Goal: Information Seeking & Learning: Check status

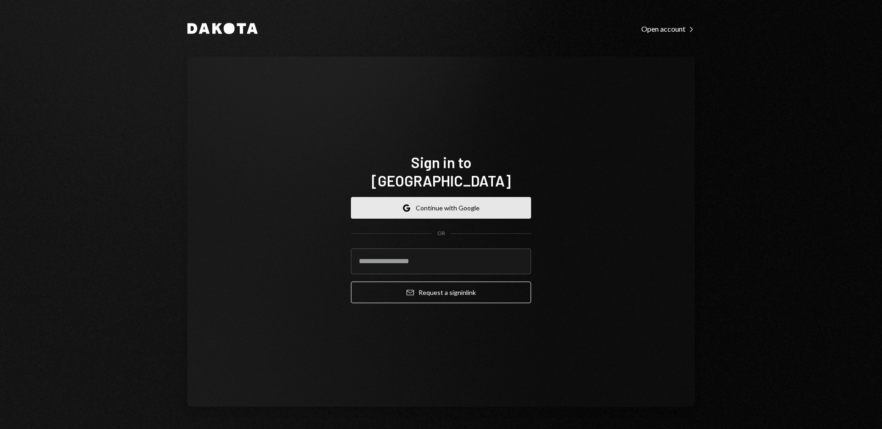
click at [441, 207] on button "Google Continue with Google" at bounding box center [441, 208] width 180 height 22
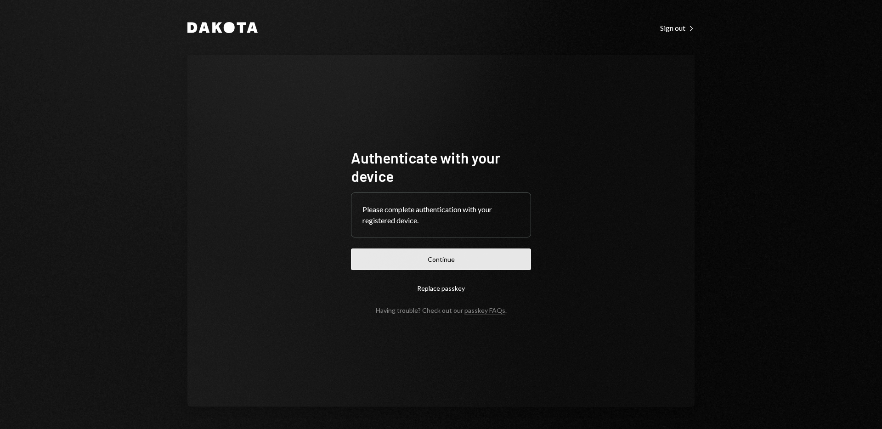
click at [479, 265] on button "Continue" at bounding box center [441, 260] width 180 height 22
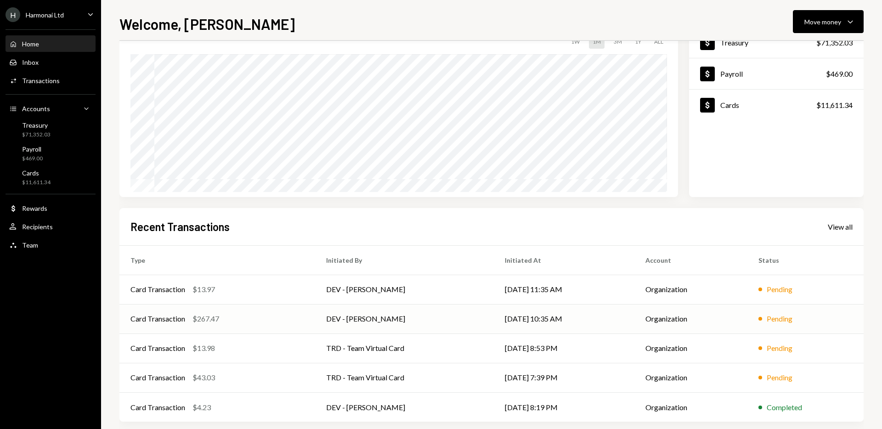
scroll to position [81, 0]
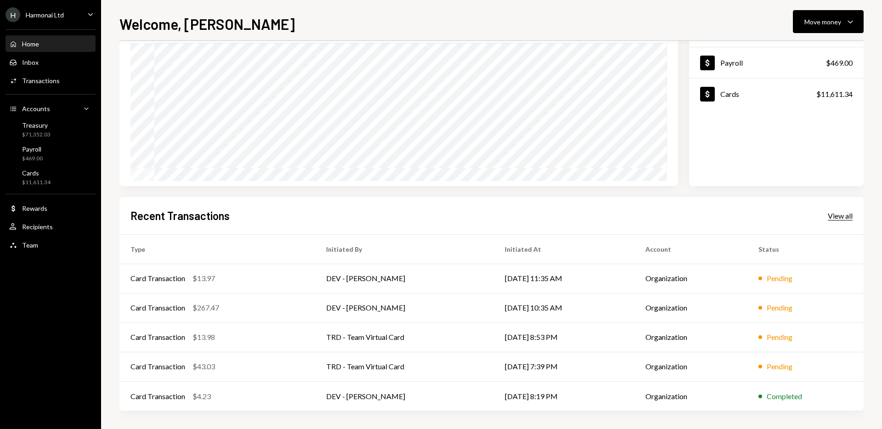
click at [843, 216] on div "View all" at bounding box center [840, 215] width 25 height 9
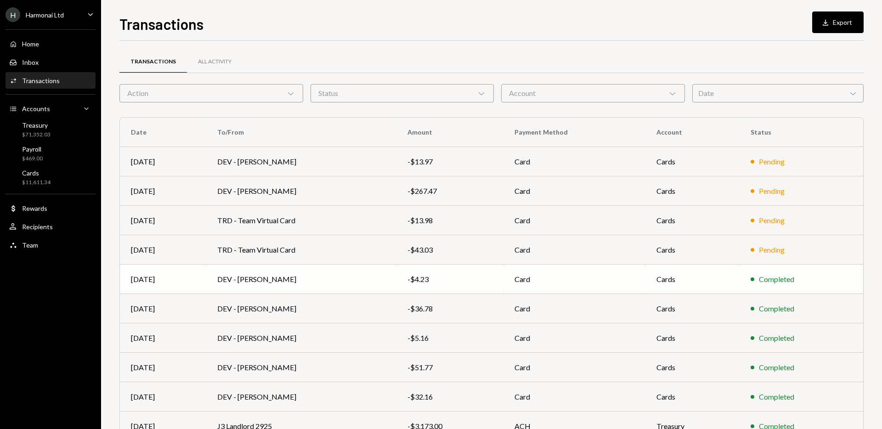
scroll to position [51, 0]
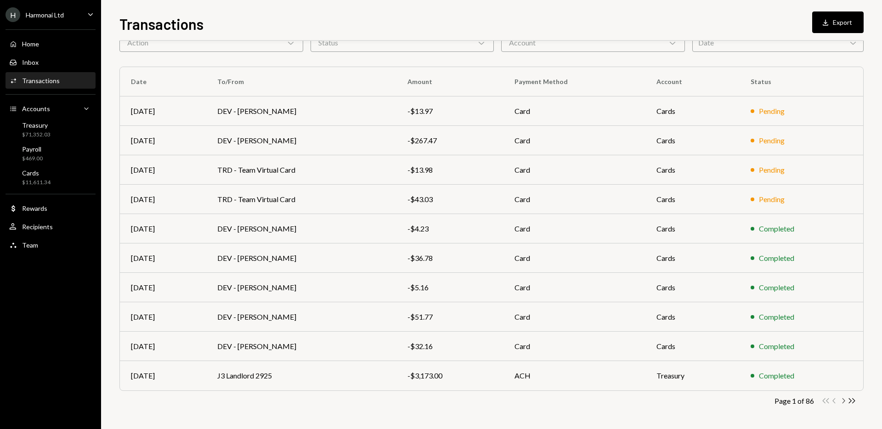
click at [844, 402] on icon "Chevron Right" at bounding box center [843, 401] width 9 height 9
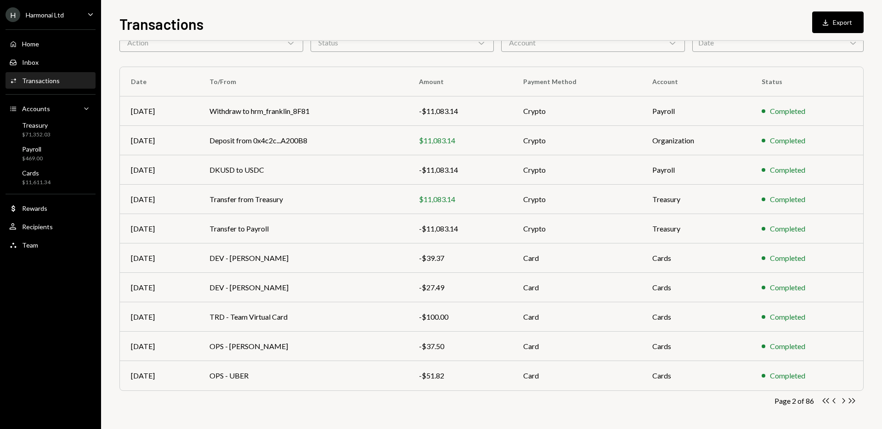
click at [844, 402] on icon "Chevron Right" at bounding box center [843, 401] width 9 height 9
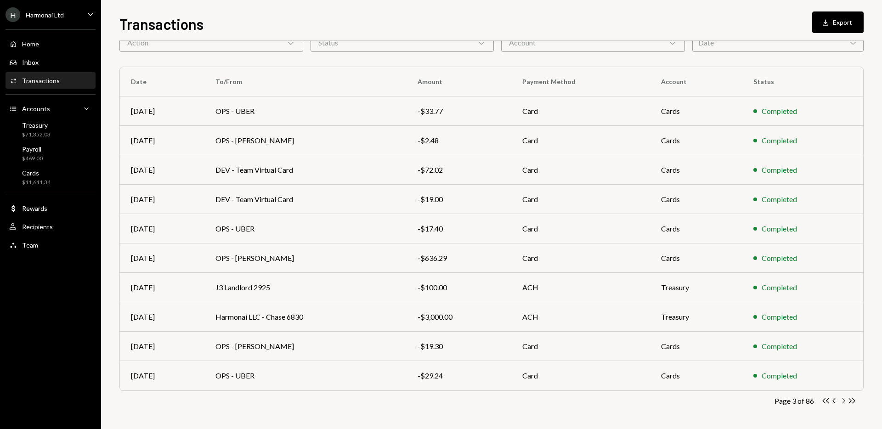
click at [844, 398] on icon "Chevron Right" at bounding box center [843, 401] width 9 height 9
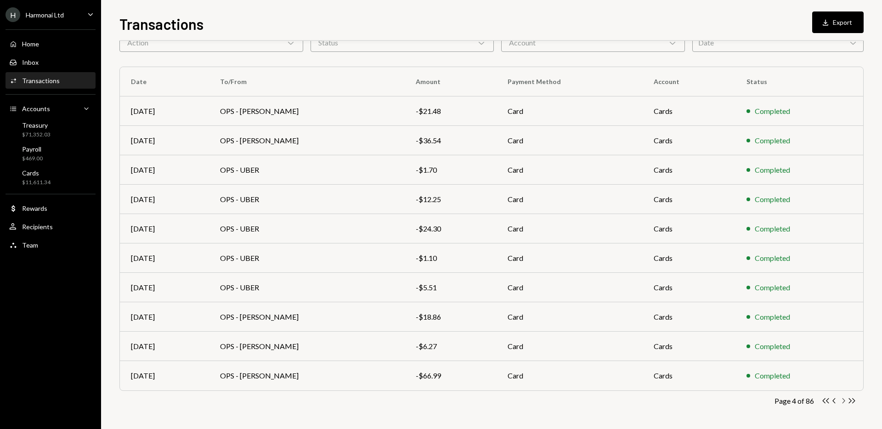
click at [843, 398] on icon "button" at bounding box center [844, 400] width 3 height 5
click at [843, 401] on icon "Chevron Right" at bounding box center [843, 401] width 9 height 9
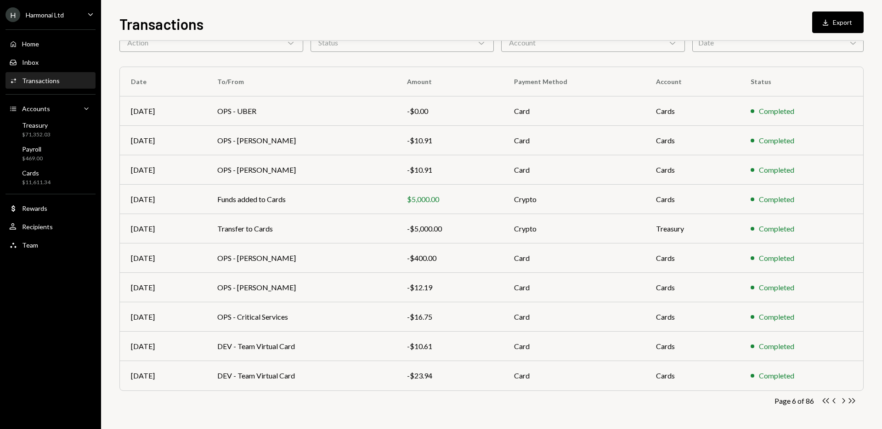
click at [843, 401] on icon "Chevron Right" at bounding box center [843, 401] width 9 height 9
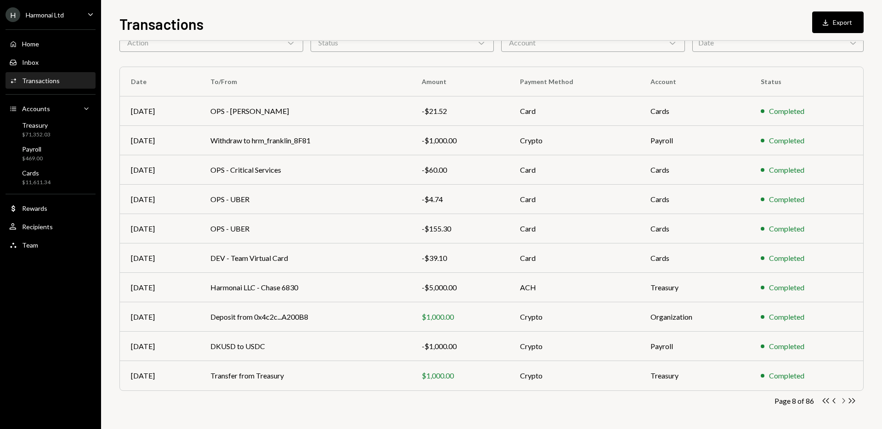
click at [843, 402] on icon "button" at bounding box center [844, 400] width 3 height 5
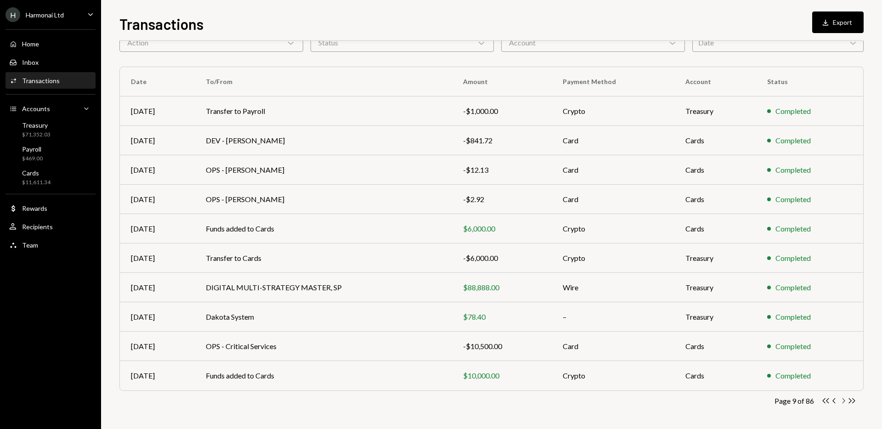
click at [843, 401] on icon "Chevron Right" at bounding box center [843, 401] width 9 height 9
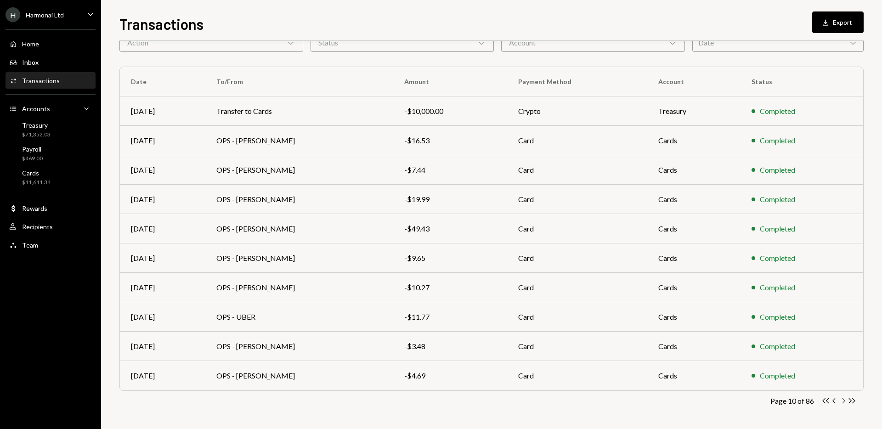
click at [844, 401] on icon "button" at bounding box center [844, 400] width 3 height 5
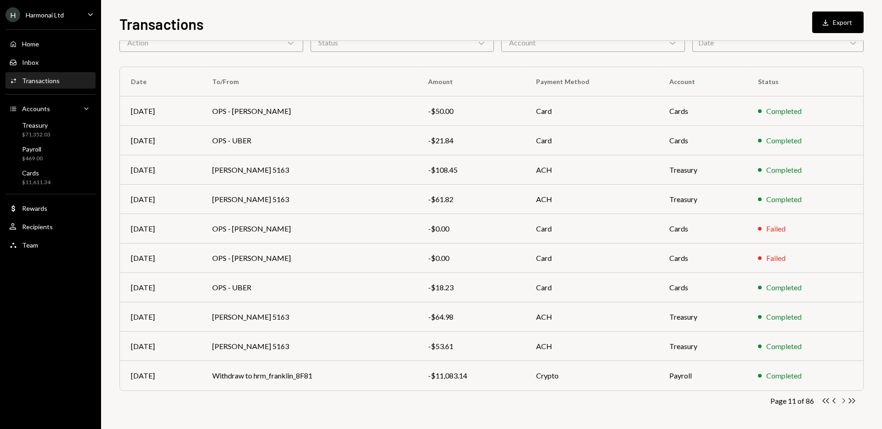
click at [844, 402] on icon "button" at bounding box center [844, 400] width 3 height 5
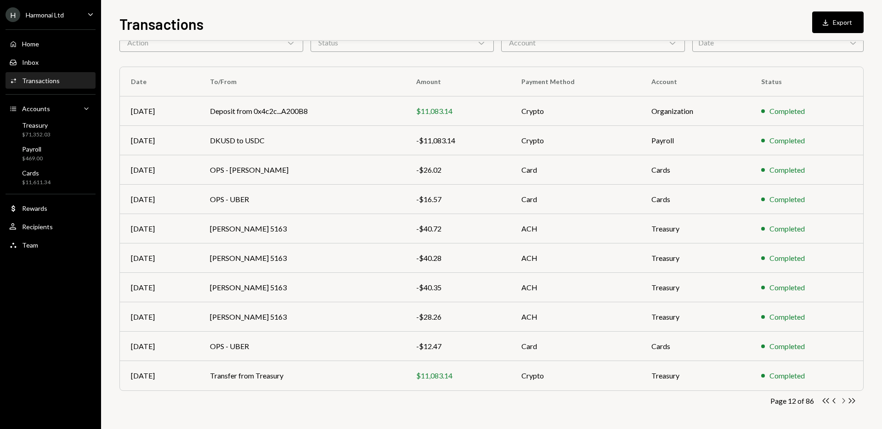
click at [844, 402] on icon "button" at bounding box center [844, 400] width 3 height 5
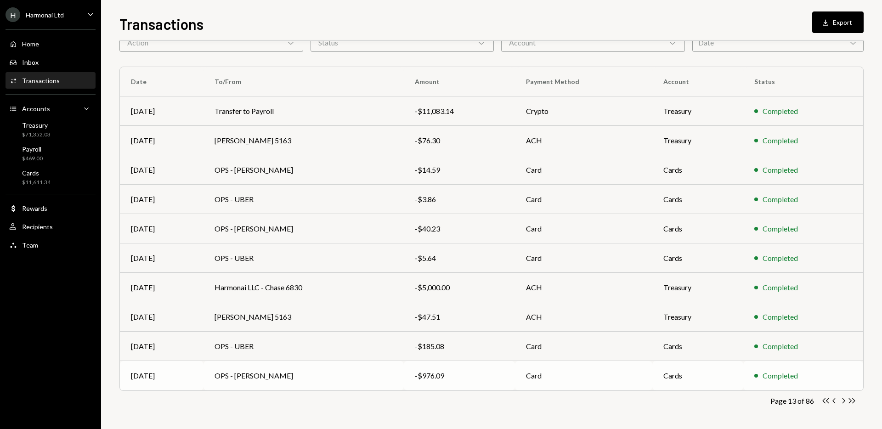
click at [720, 374] on td "Cards" at bounding box center [698, 375] width 91 height 29
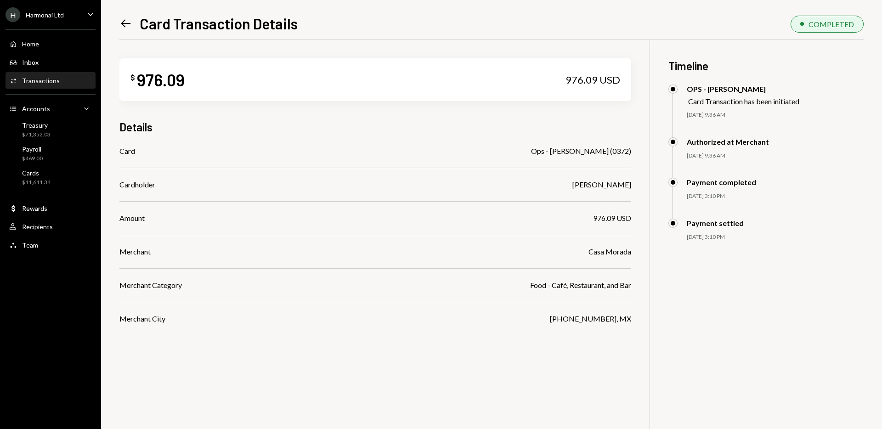
click at [124, 23] on icon "Left Arrow" at bounding box center [125, 23] width 13 height 13
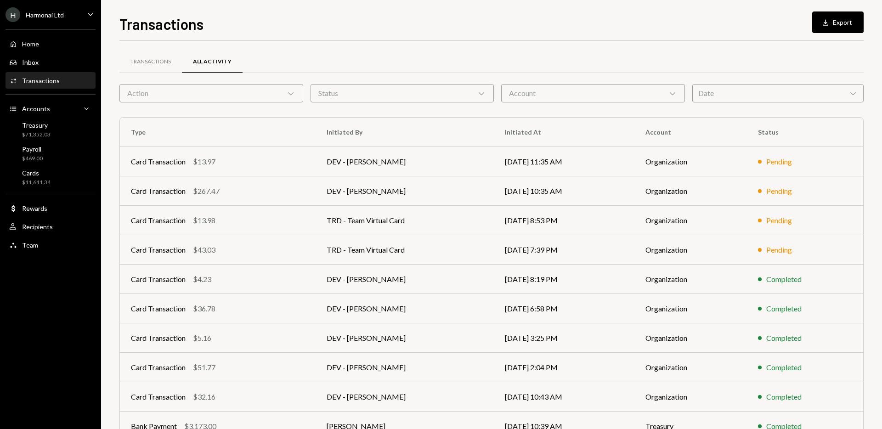
click at [298, 93] on div "Action Chevron Down" at bounding box center [211, 93] width 184 height 18
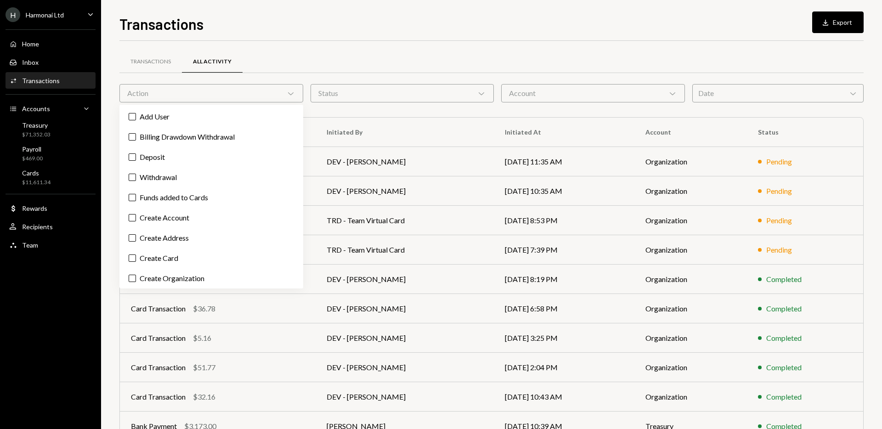
click at [751, 94] on div "Date Chevron Down" at bounding box center [778, 93] width 171 height 18
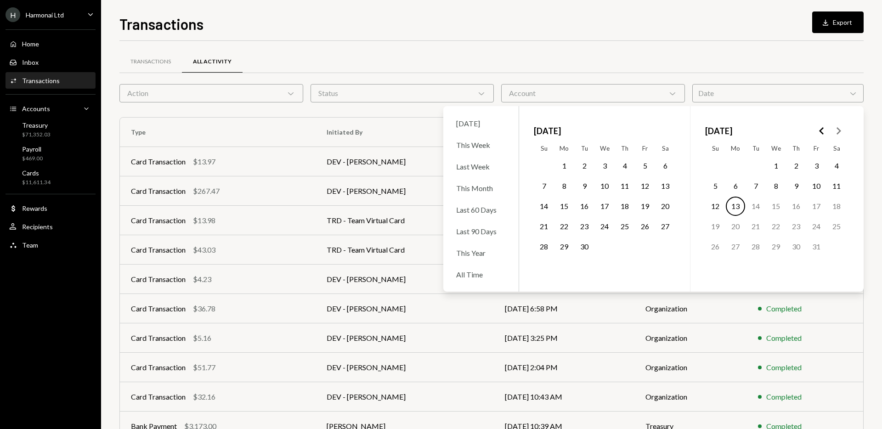
click at [565, 229] on button "22" at bounding box center [564, 226] width 19 height 19
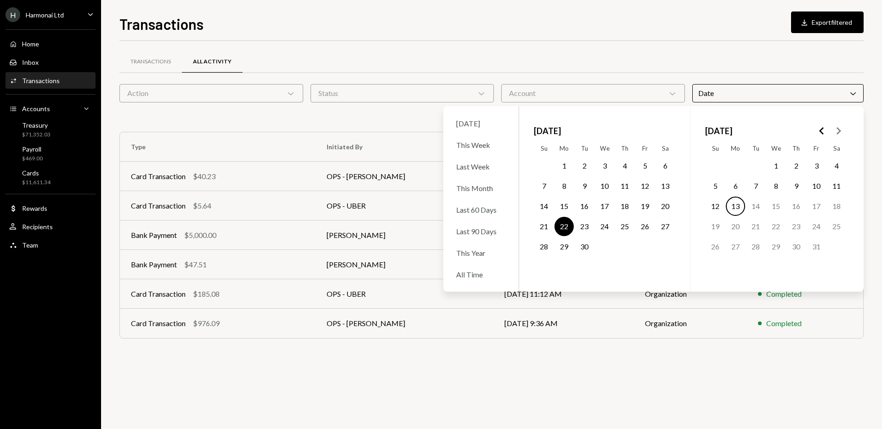
click at [639, 358] on div "Transactions All Activity Action Chevron Down Status Chevron Down Account Chevr…" at bounding box center [491, 235] width 745 height 388
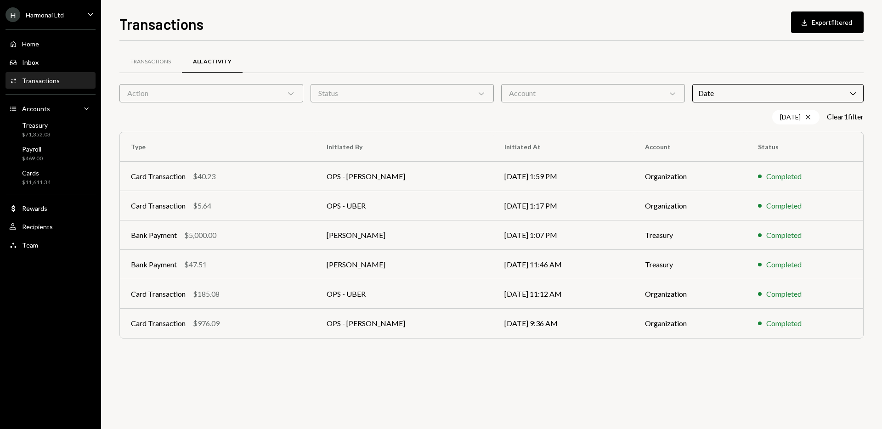
click at [850, 97] on icon "Chevron Down" at bounding box center [853, 93] width 9 height 9
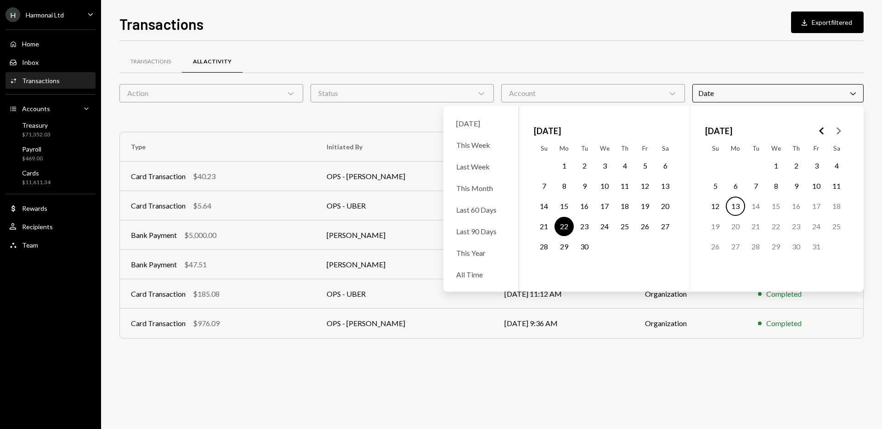
click at [645, 207] on button "19" at bounding box center [645, 206] width 19 height 19
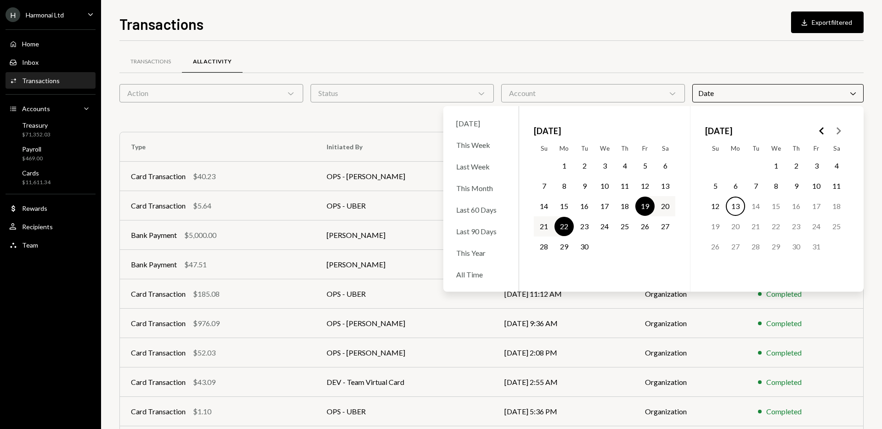
click at [867, 251] on div "Transactions Download Export filtered Transactions All Activity Action Chevron …" at bounding box center [491, 214] width 781 height 429
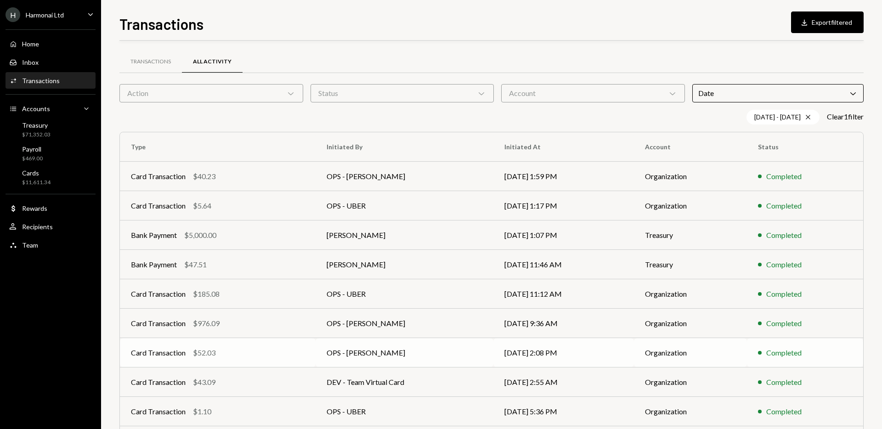
scroll to position [65, 0]
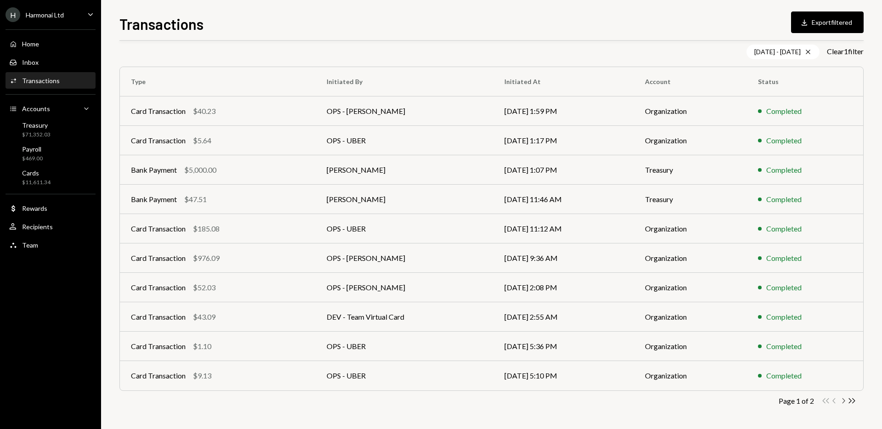
click at [844, 401] on icon "button" at bounding box center [844, 400] width 3 height 5
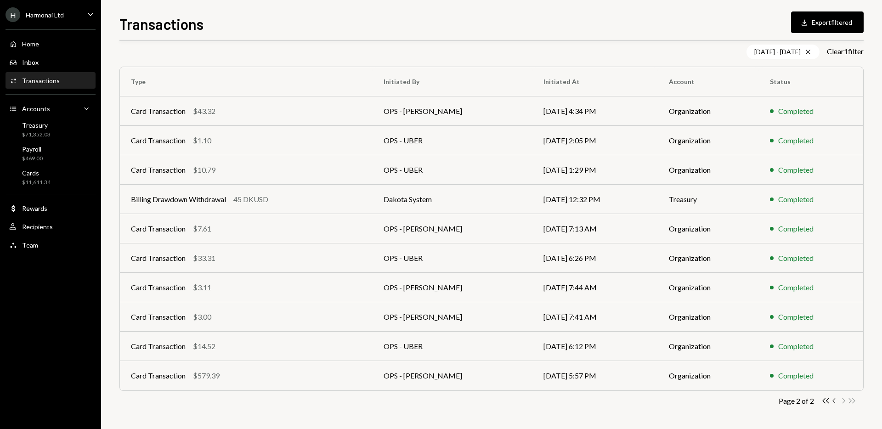
click at [835, 400] on icon "Chevron Left" at bounding box center [835, 401] width 9 height 9
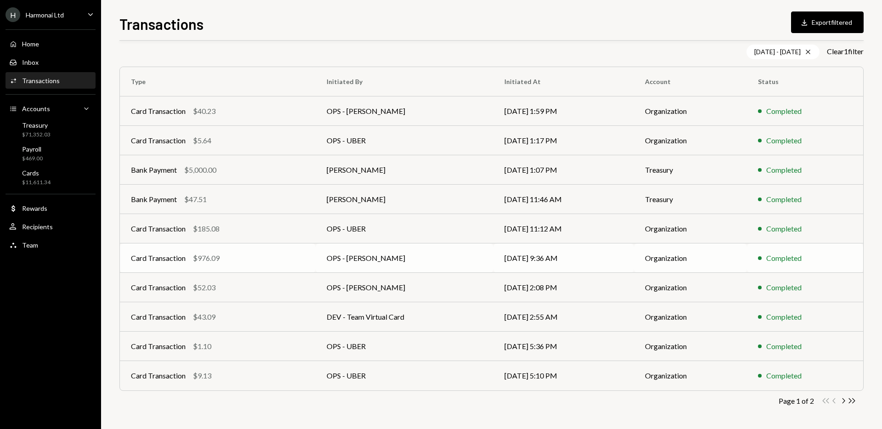
click at [412, 259] on td "OPS - [PERSON_NAME]" at bounding box center [405, 258] width 178 height 29
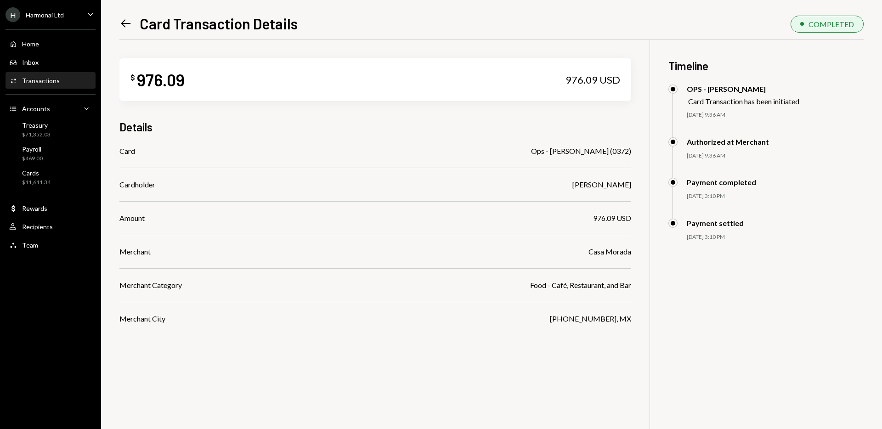
click at [123, 25] on icon at bounding box center [126, 24] width 10 height 8
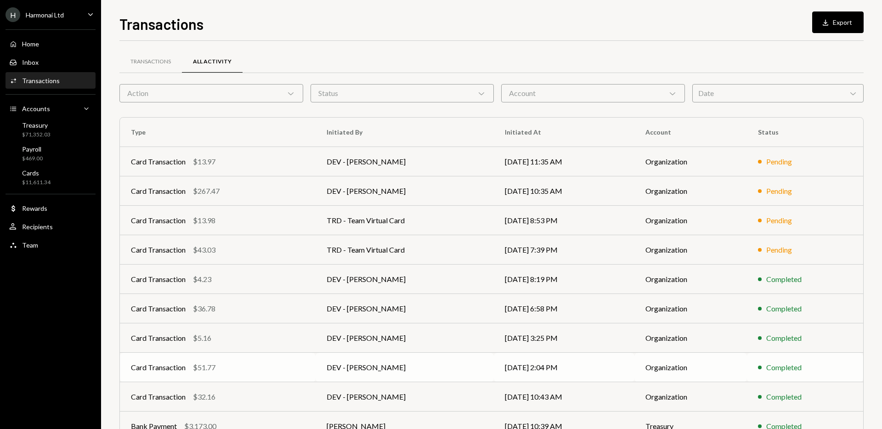
scroll to position [51, 0]
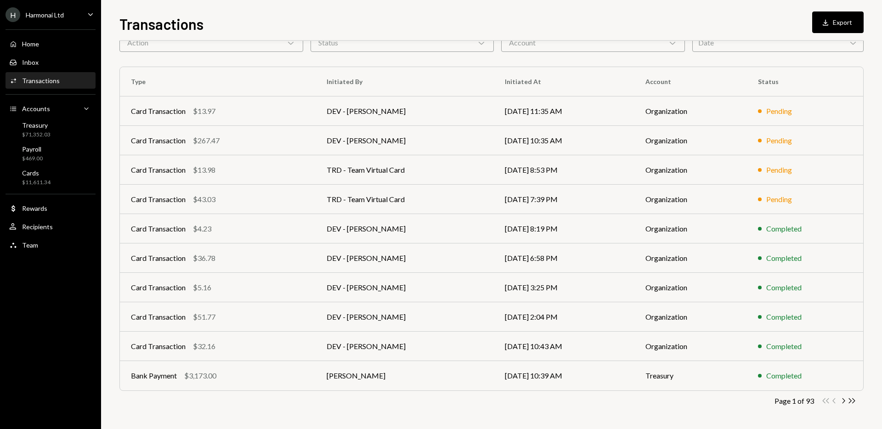
click at [731, 43] on div "Date Chevron Down" at bounding box center [778, 43] width 171 height 18
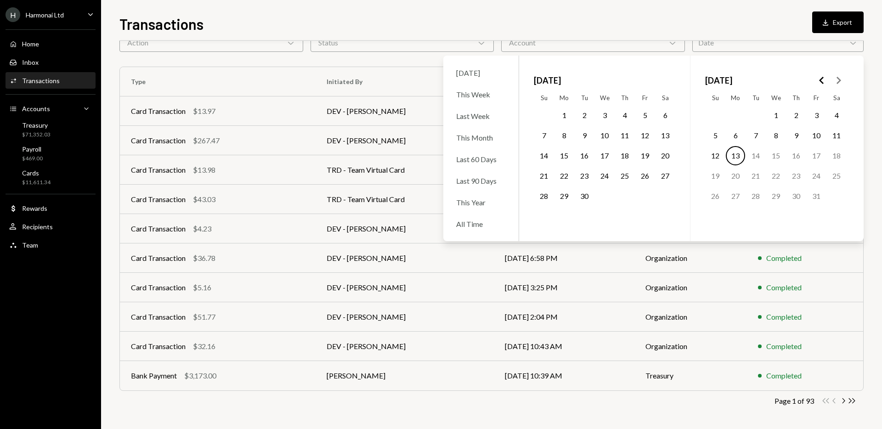
click at [645, 157] on button "19" at bounding box center [645, 155] width 19 height 19
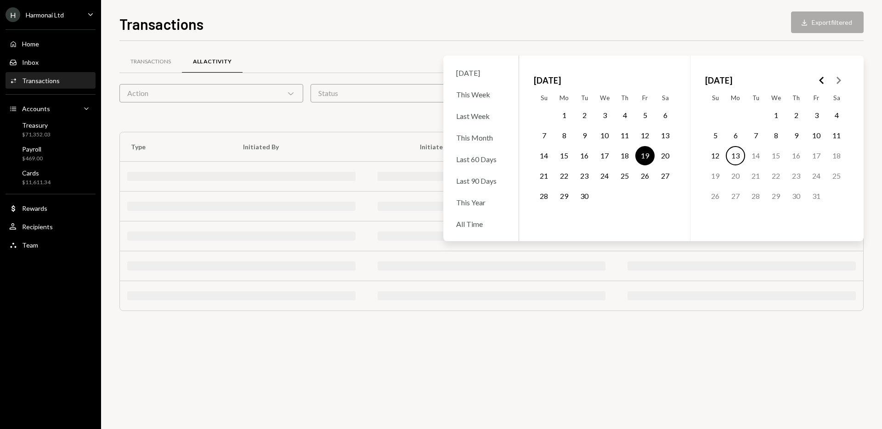
scroll to position [0, 0]
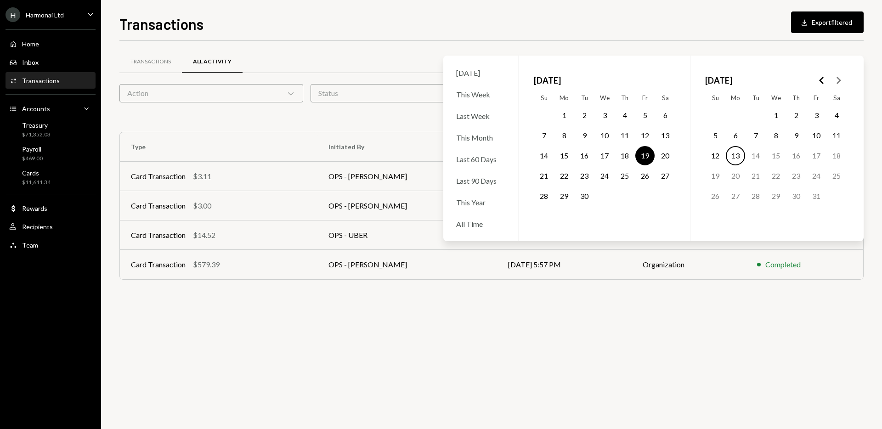
click at [565, 179] on button "22" at bounding box center [564, 175] width 19 height 19
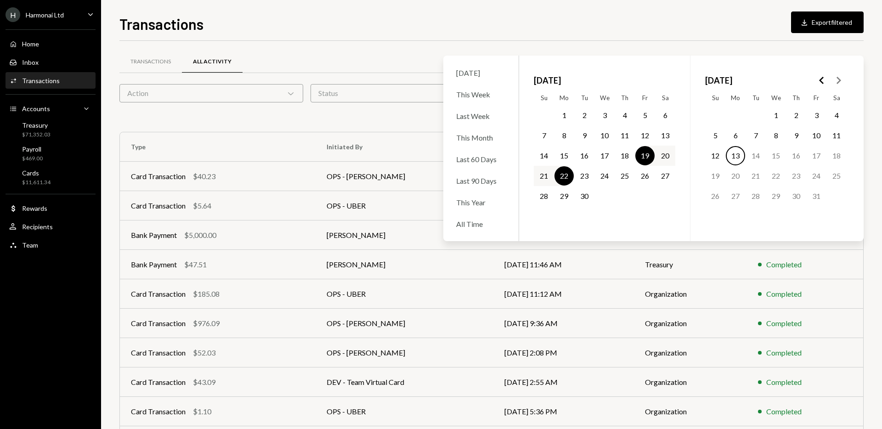
click at [869, 173] on div "Transactions Download Export filtered Transactions All Activity Action Chevron …" at bounding box center [491, 214] width 781 height 429
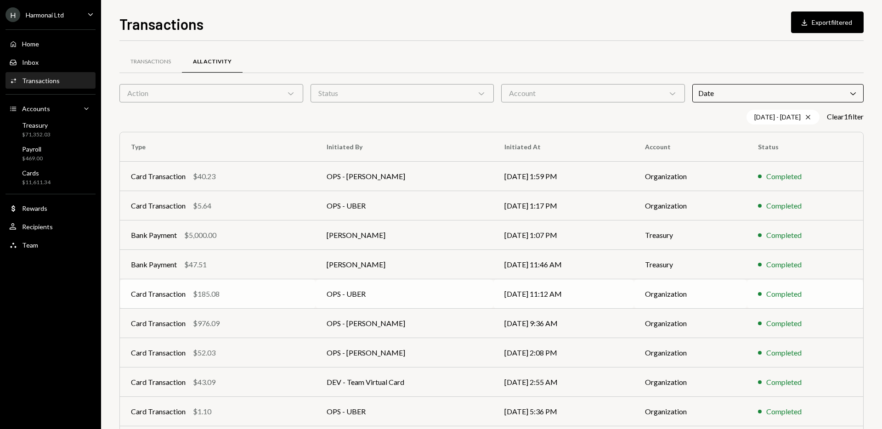
click at [392, 290] on td "OPS - UBER" at bounding box center [405, 293] width 178 height 29
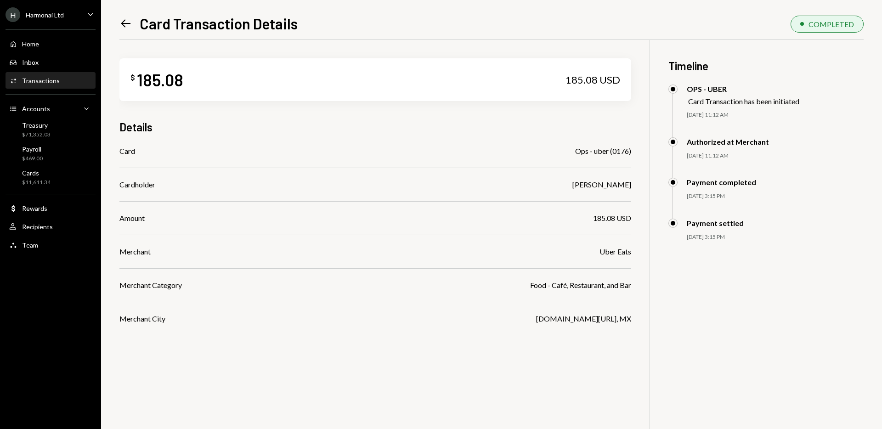
click at [122, 23] on icon at bounding box center [126, 24] width 10 height 8
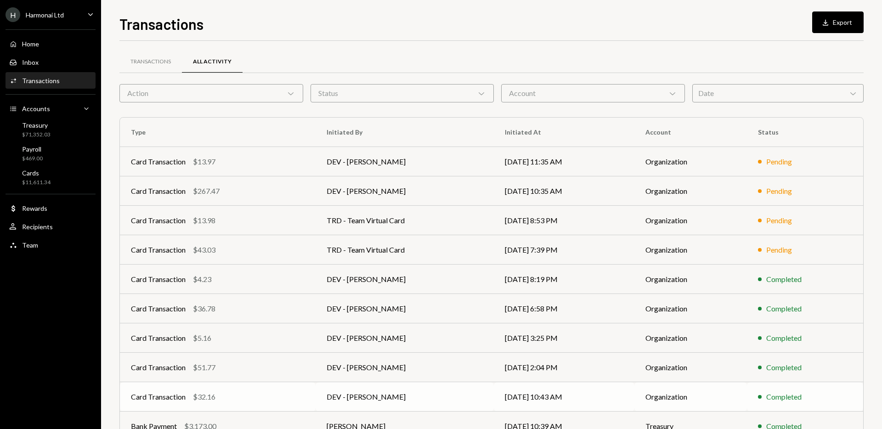
scroll to position [51, 0]
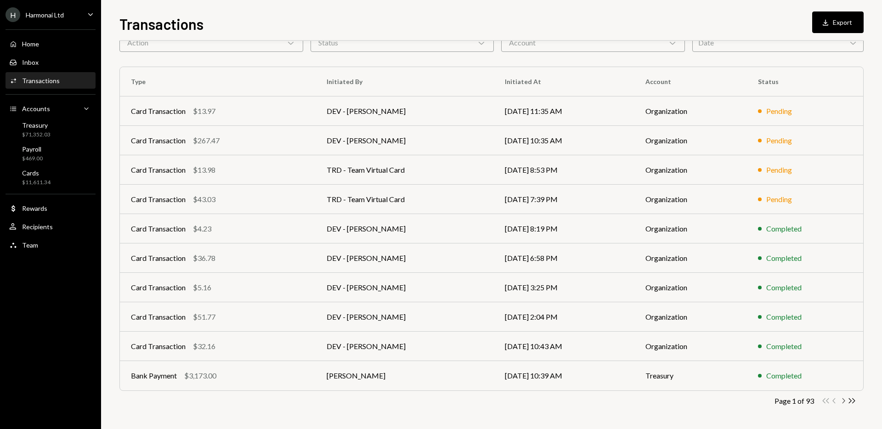
click at [843, 401] on icon "Chevron Right" at bounding box center [843, 401] width 9 height 9
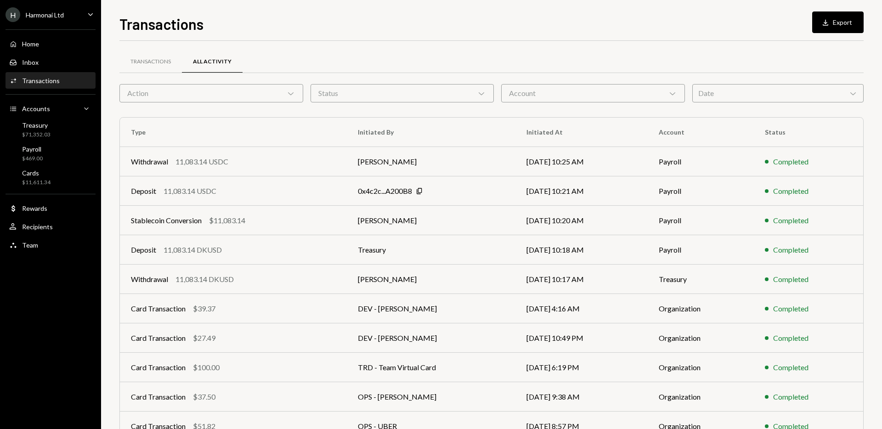
click at [726, 91] on div "Date Chevron Down" at bounding box center [778, 93] width 171 height 18
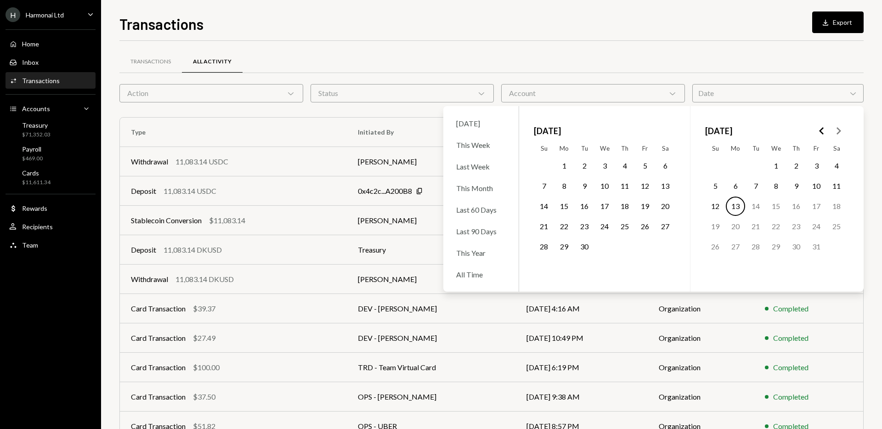
click at [646, 205] on button "19" at bounding box center [645, 206] width 19 height 19
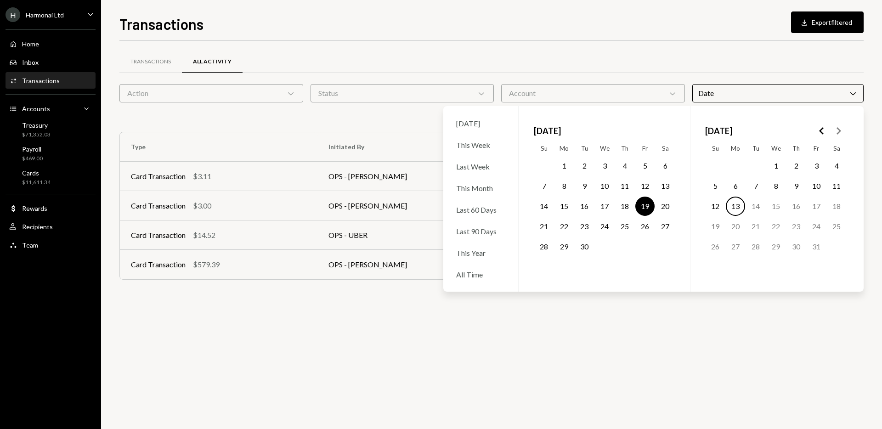
click at [565, 228] on button "22" at bounding box center [564, 226] width 19 height 19
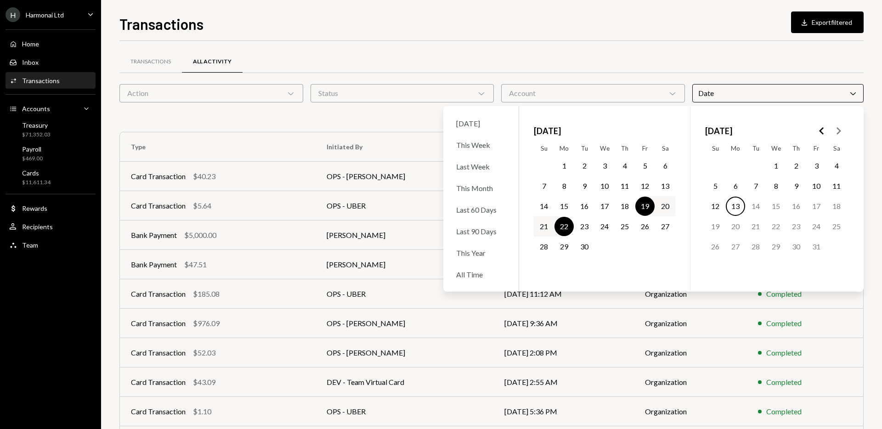
click at [871, 355] on div "Transactions Download Export filtered Transactions All Activity Action Chevron …" at bounding box center [491, 214] width 781 height 429
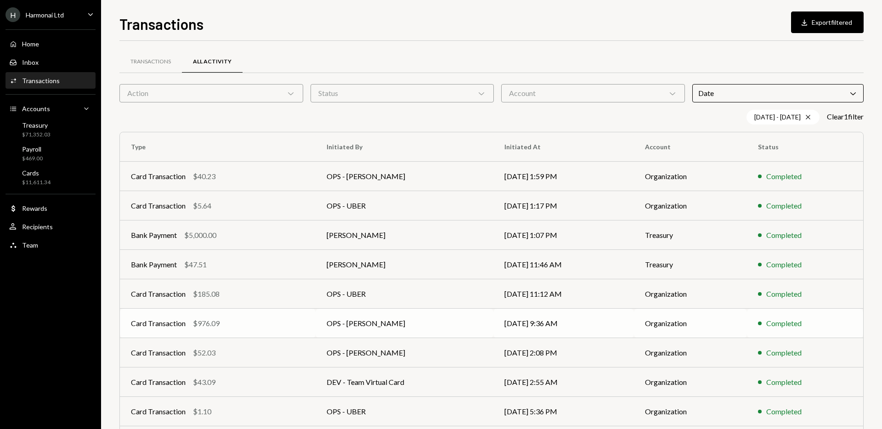
click at [463, 328] on td "OPS - [PERSON_NAME]" at bounding box center [405, 323] width 178 height 29
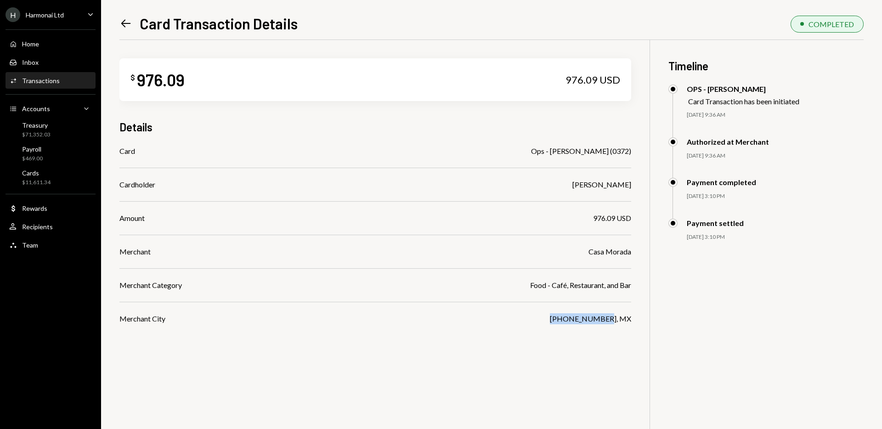
drag, startPoint x: 562, startPoint y: 319, endPoint x: 616, endPoint y: 317, distance: 54.3
click at [616, 317] on div "[PHONE_NUMBER], MX" at bounding box center [590, 318] width 81 height 11
copy div "[PHONE_NUMBER]"
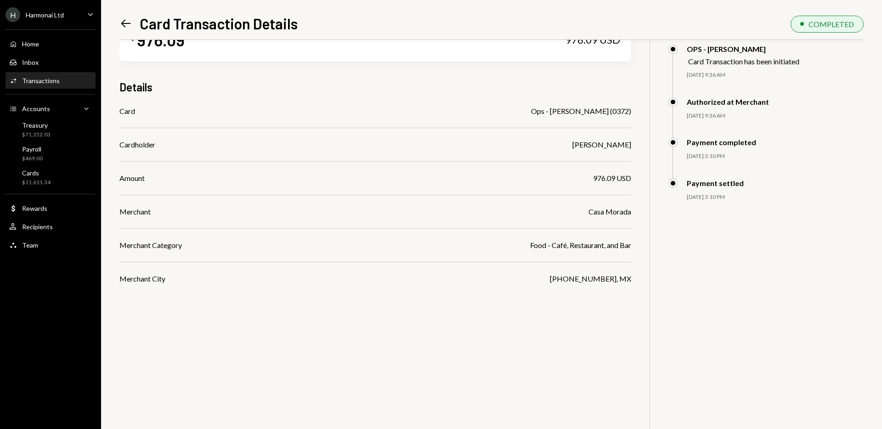
click at [727, 299] on div "$ 976.09 976.09 USD Details Card Ops - [PERSON_NAME] (0372) Cardholder [PERSON_…" at bounding box center [491, 214] width 745 height 429
click at [493, 302] on div "$ 976.09 976.09 USD Details Card Ops - [PERSON_NAME] (0372) Cardholder [PERSON_…" at bounding box center [491, 214] width 745 height 429
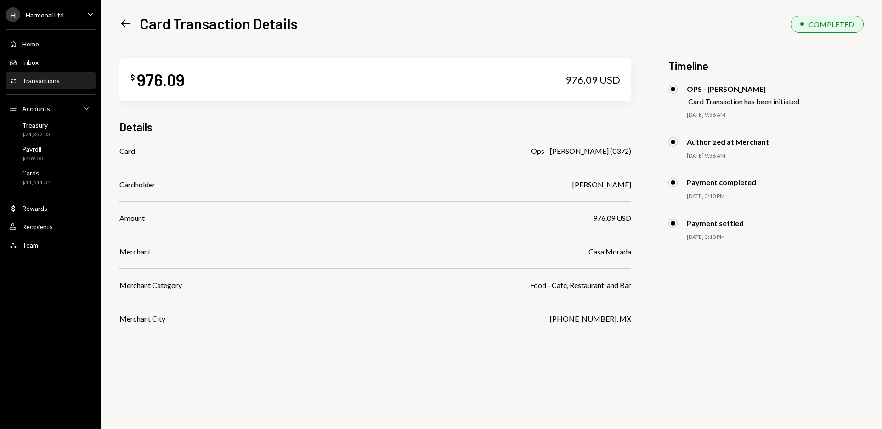
click at [812, 20] on div "COMPLETED" at bounding box center [832, 24] width 46 height 9
click at [808, 28] on div "COMPLETED" at bounding box center [827, 24] width 73 height 17
click at [124, 24] on icon "Left Arrow" at bounding box center [125, 23] width 13 height 13
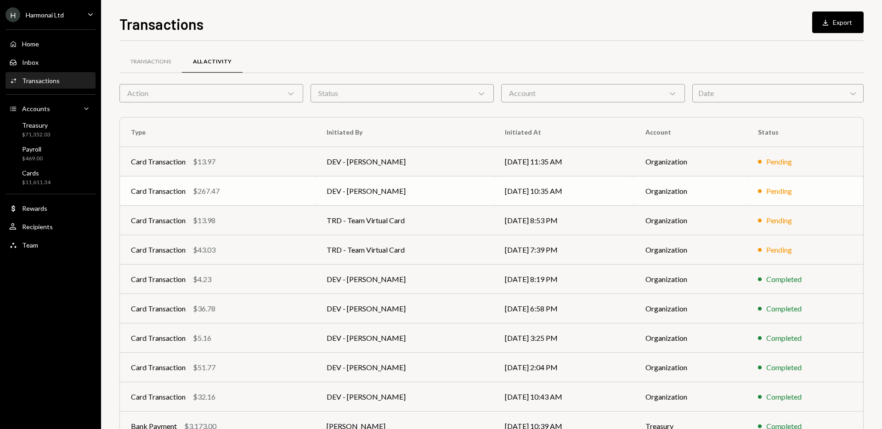
click at [431, 188] on td "DEV - [PERSON_NAME]" at bounding box center [405, 190] width 179 height 29
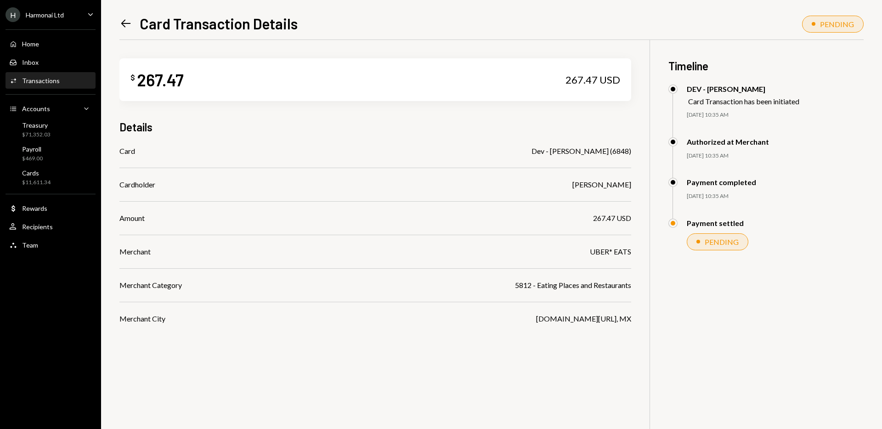
click at [126, 21] on icon "Left Arrow" at bounding box center [125, 23] width 13 height 13
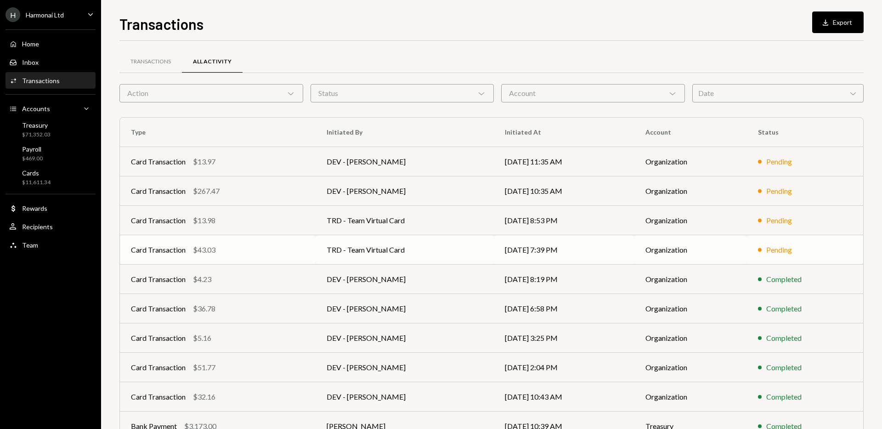
click at [443, 244] on td "TRD - Team Virtual Card" at bounding box center [405, 249] width 179 height 29
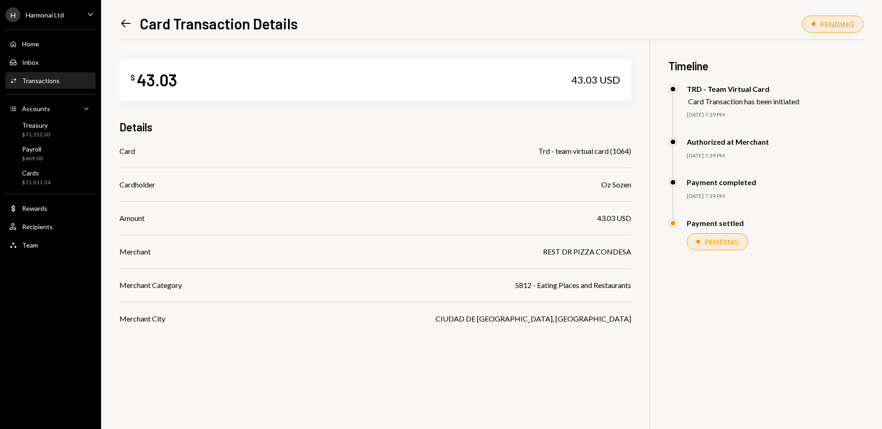
click at [122, 22] on icon "Left Arrow" at bounding box center [125, 23] width 13 height 13
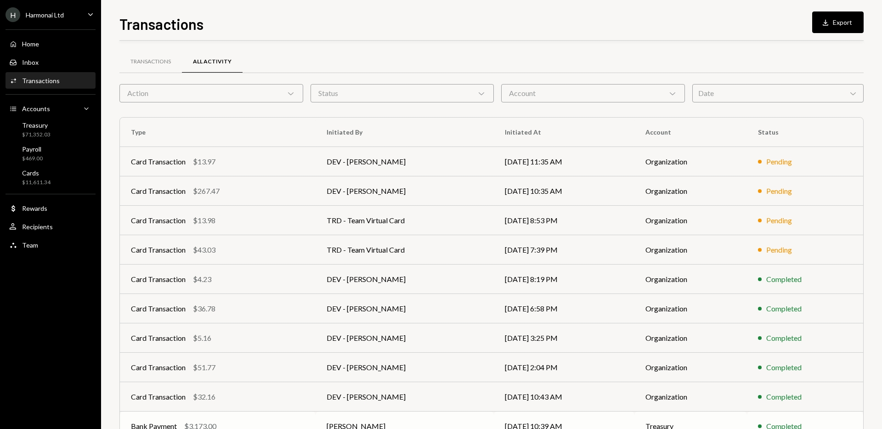
scroll to position [51, 0]
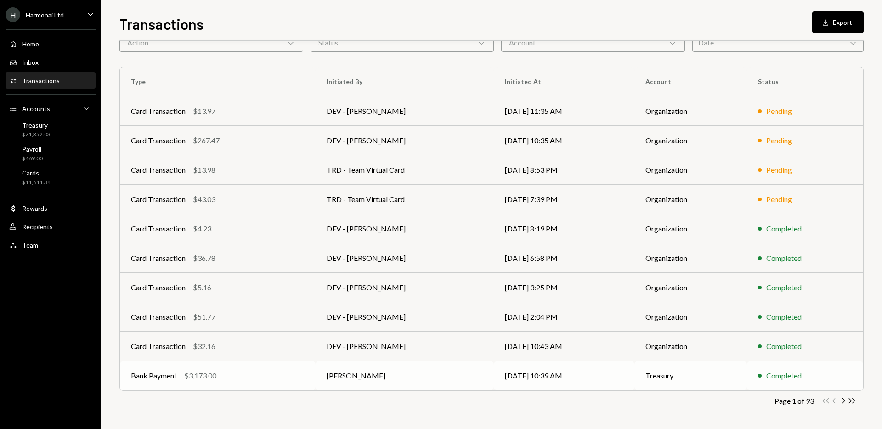
click at [414, 374] on td "[PERSON_NAME]" at bounding box center [405, 375] width 179 height 29
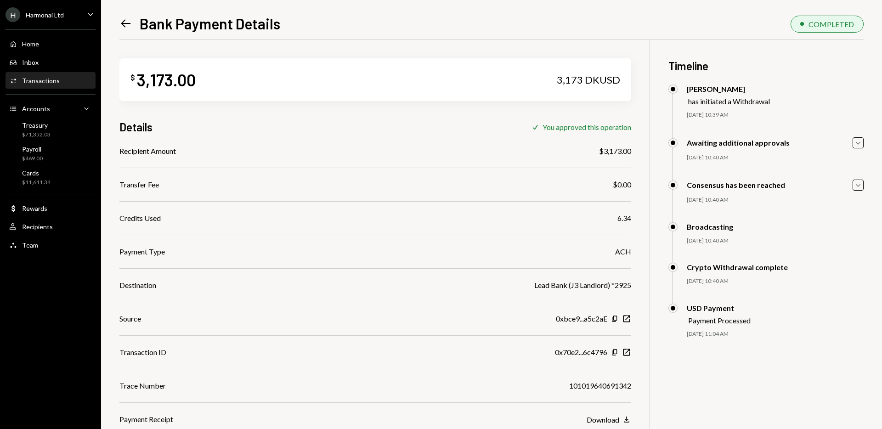
click at [125, 22] on icon "Left Arrow" at bounding box center [125, 23] width 13 height 13
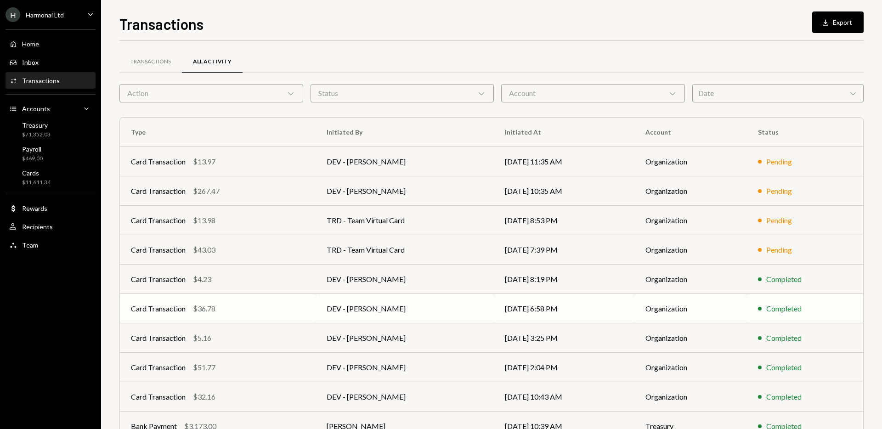
scroll to position [51, 0]
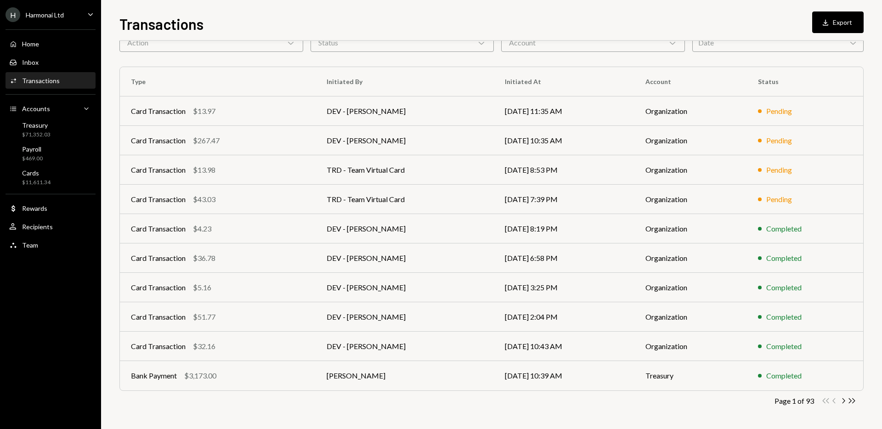
click at [841, 39] on div "Transactions Download Export Transactions All Activity Action Chevron Down Stat…" at bounding box center [491, 221] width 745 height 416
click at [852, 45] on icon "Chevron Down" at bounding box center [853, 42] width 9 height 9
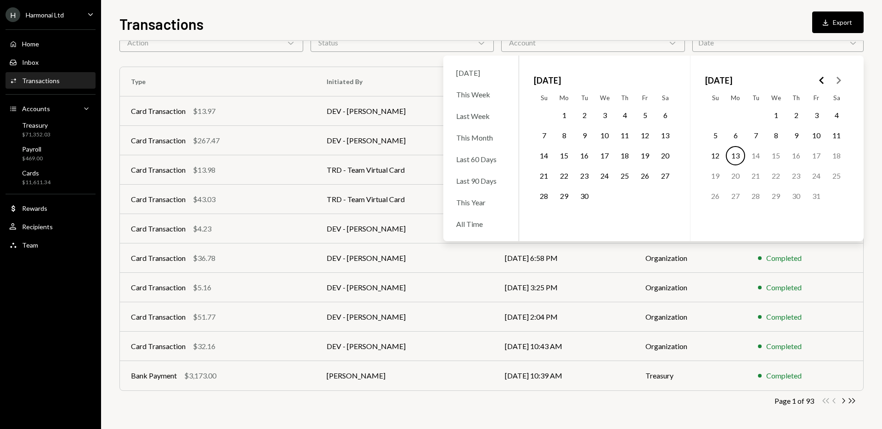
click at [568, 176] on button "22" at bounding box center [564, 175] width 19 height 19
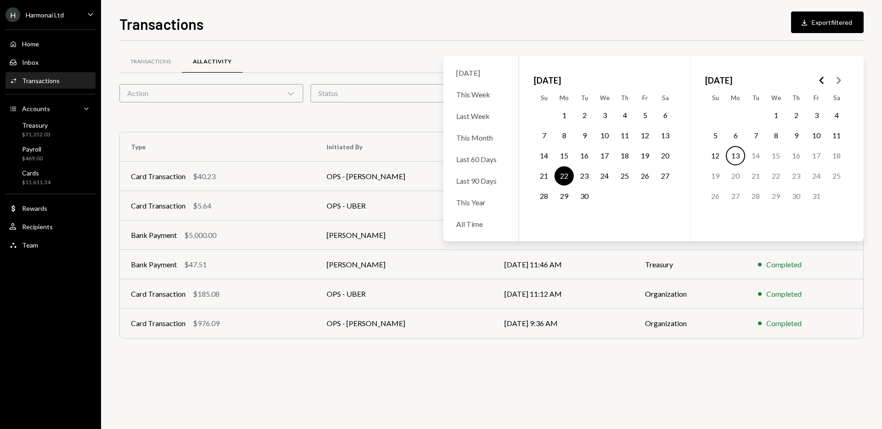
click at [739, 395] on div "Transactions All Activity Action Chevron Down Status Chevron Down Account Chevr…" at bounding box center [491, 235] width 745 height 388
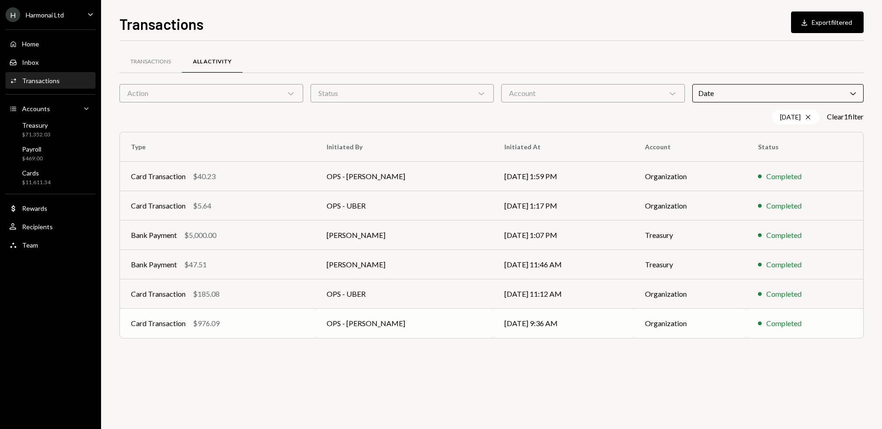
click at [647, 328] on td "Organization" at bounding box center [690, 323] width 113 height 29
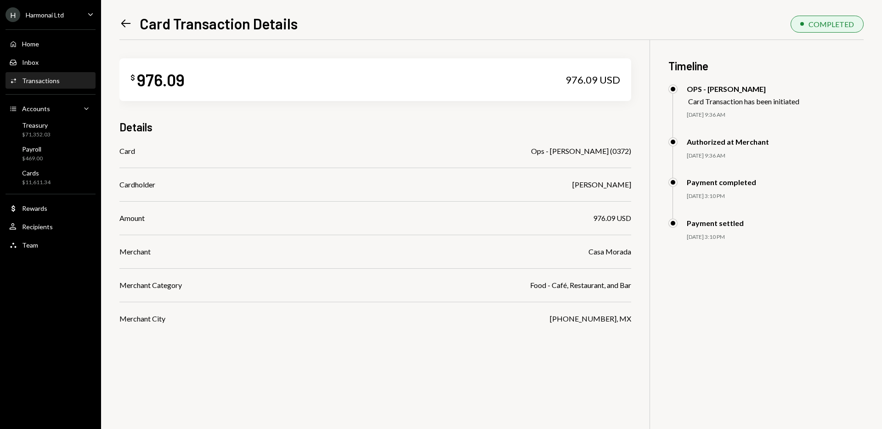
click at [654, 336] on div "$ 976.09 976.09 USD Details Card Ops - [PERSON_NAME] (0372) Cardholder [PERSON_…" at bounding box center [491, 254] width 745 height 429
click at [658, 350] on div "$ 976.09 976.09 USD Details Card Ops - [PERSON_NAME] (0372) Cardholder [PERSON_…" at bounding box center [491, 254] width 745 height 429
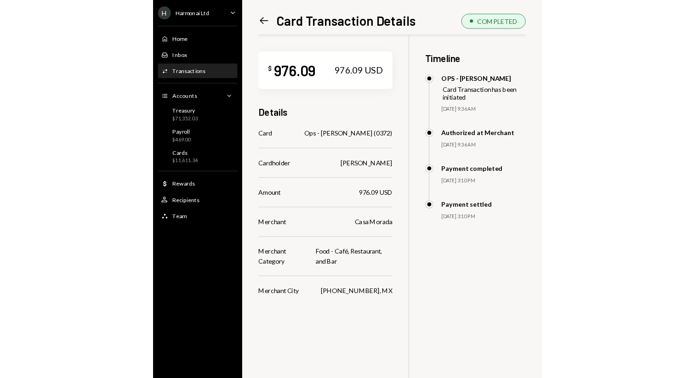
scroll to position [40, 0]
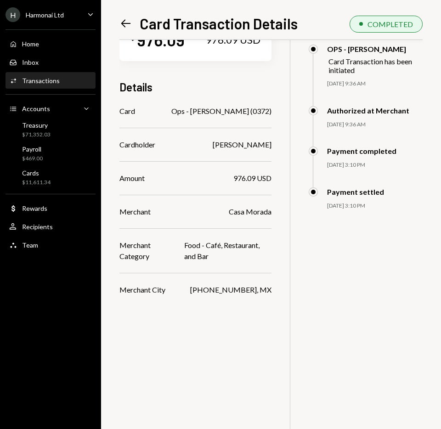
click at [126, 24] on icon "Left Arrow" at bounding box center [125, 23] width 13 height 13
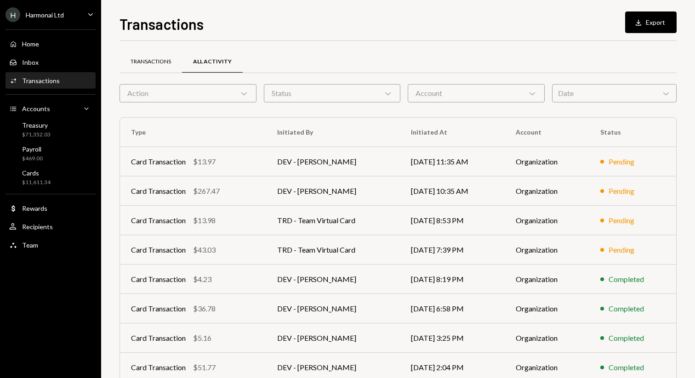
click at [165, 62] on div "Transactions" at bounding box center [151, 62] width 40 height 8
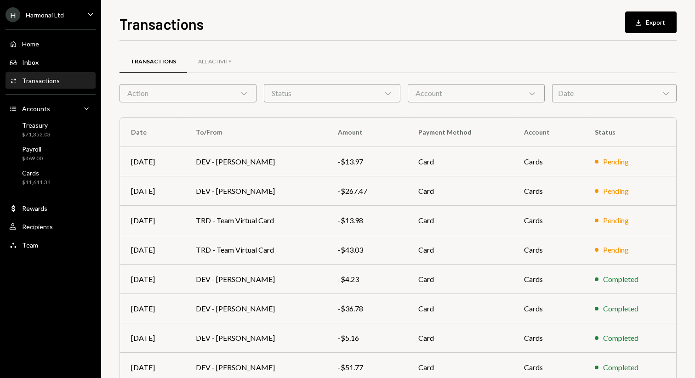
click at [340, 97] on div "Status Chevron Down" at bounding box center [332, 93] width 137 height 18
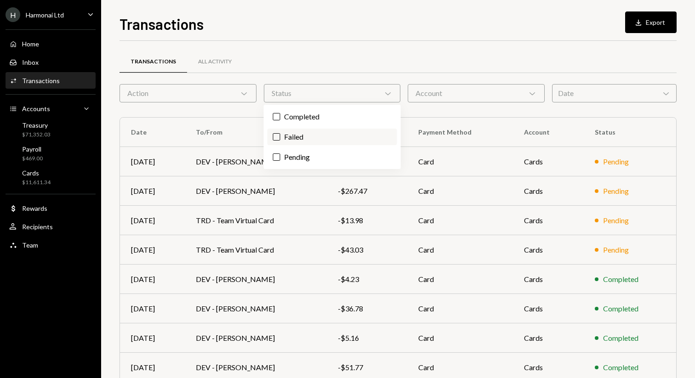
click at [276, 131] on label "Failed" at bounding box center [332, 137] width 130 height 17
click at [276, 133] on button "Failed" at bounding box center [276, 136] width 7 height 7
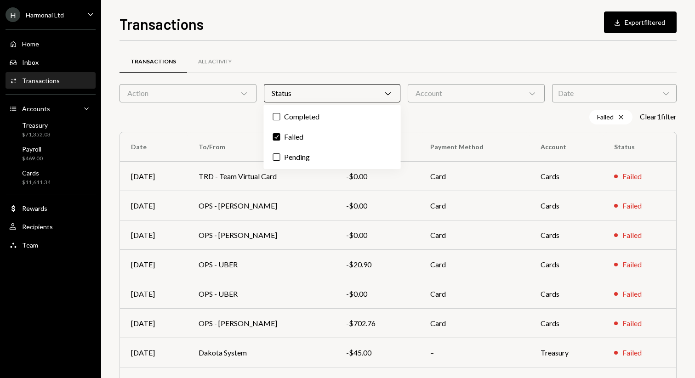
click at [307, 32] on div "Transactions Download Export filtered" at bounding box center [397, 23] width 557 height 20
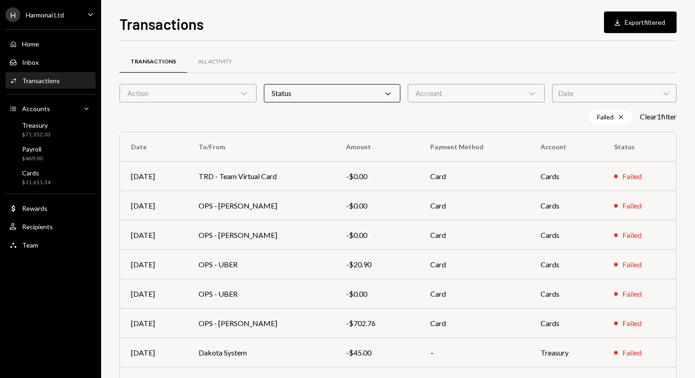
click at [385, 92] on icon at bounding box center [388, 93] width 6 height 3
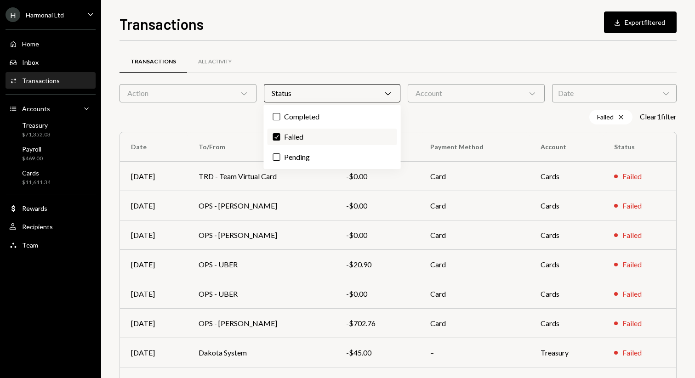
click at [278, 137] on button "Check" at bounding box center [276, 136] width 7 height 7
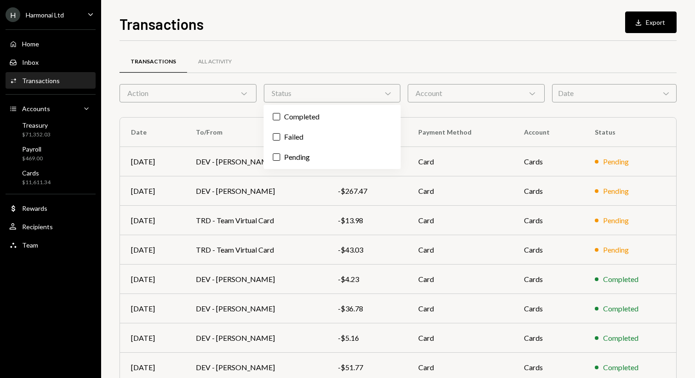
click at [399, 58] on div "Transactions All Activity" at bounding box center [397, 61] width 557 height 23
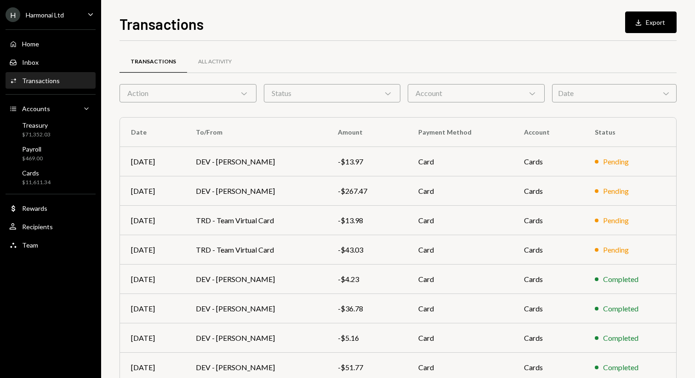
click at [438, 91] on div "Account Chevron Down" at bounding box center [476, 93] width 137 height 18
click at [652, 109] on div "Transactions All Activity Action Chevron Down Status Chevron Down Account Chevr…" at bounding box center [397, 268] width 557 height 424
click at [666, 92] on icon "Chevron Down" at bounding box center [665, 93] width 9 height 9
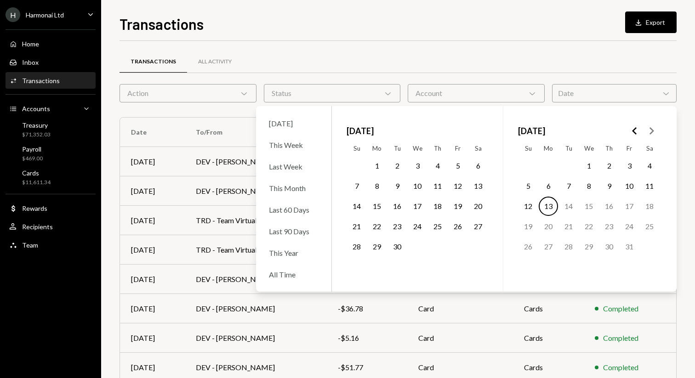
click at [684, 93] on div "Transactions Download Export Transactions All Activity Action Chevron Down Stat…" at bounding box center [398, 189] width 594 height 378
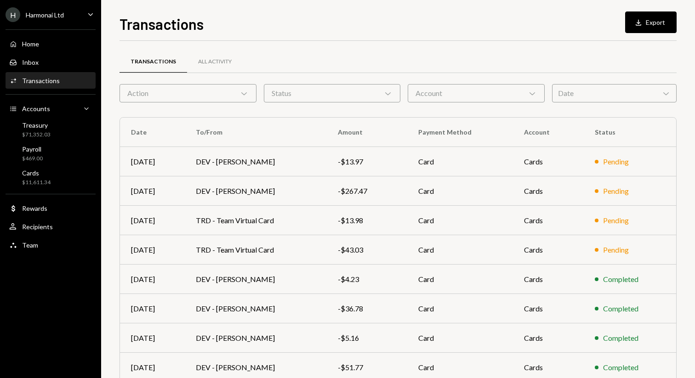
click at [684, 93] on div "Transactions Download Export Transactions All Activity Action Chevron Down Stat…" at bounding box center [398, 189] width 594 height 378
click at [345, 43] on div "Transactions All Activity Action Chevron Down Status Chevron Down Account Chevr…" at bounding box center [397, 260] width 557 height 439
